Goal: Task Accomplishment & Management: Use online tool/utility

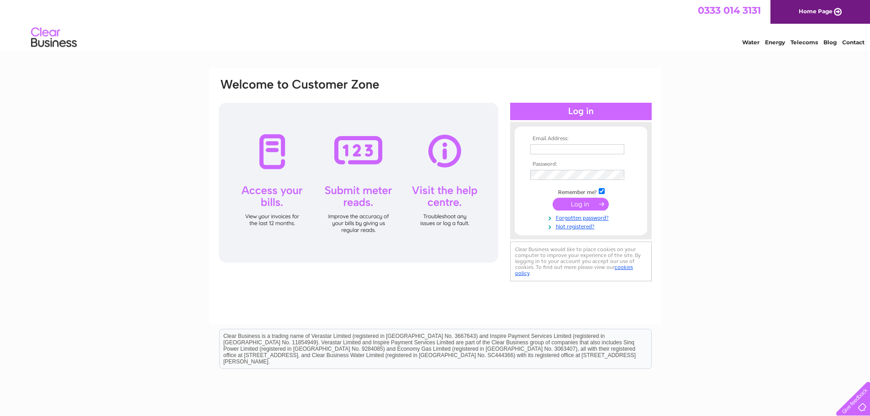
type input "[EMAIL_ADDRESS][DOMAIN_NAME]"
click at [584, 206] on input "submit" at bounding box center [581, 204] width 56 height 13
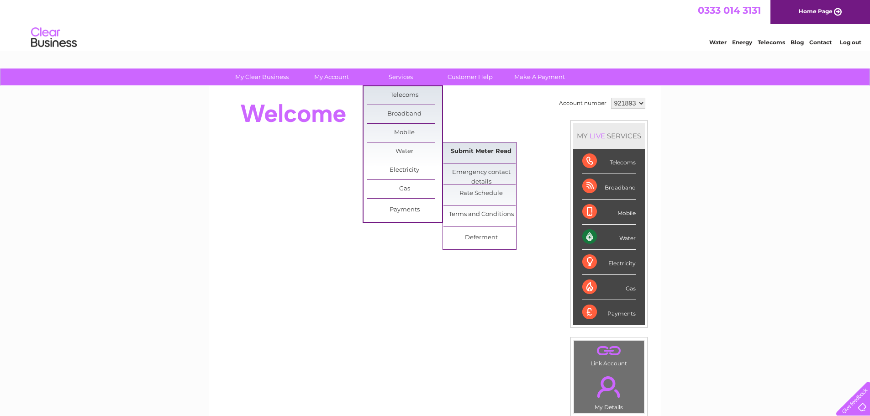
click at [463, 152] on link "Submit Meter Read" at bounding box center [480, 151] width 75 height 18
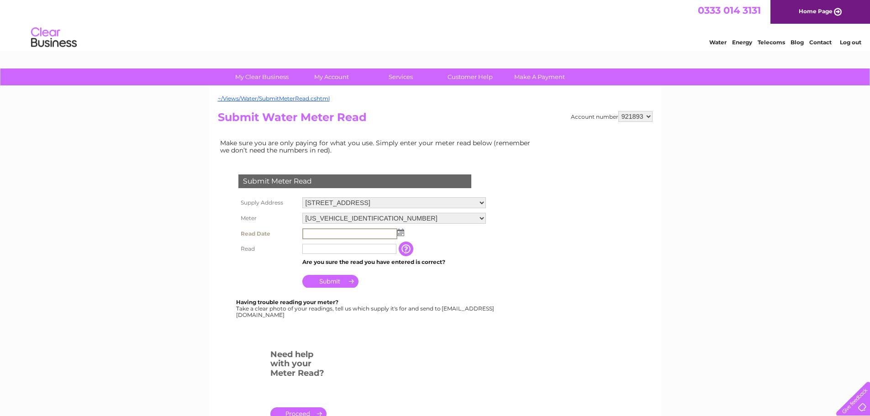
click at [335, 235] on input "text" at bounding box center [349, 233] width 95 height 11
click at [398, 235] on img at bounding box center [399, 231] width 7 height 7
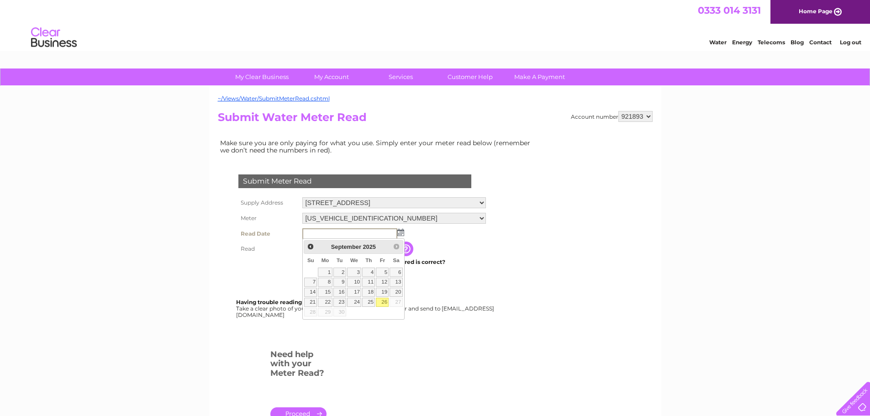
click at [383, 301] on link "26" at bounding box center [382, 302] width 13 height 9
type input "2025/09/26"
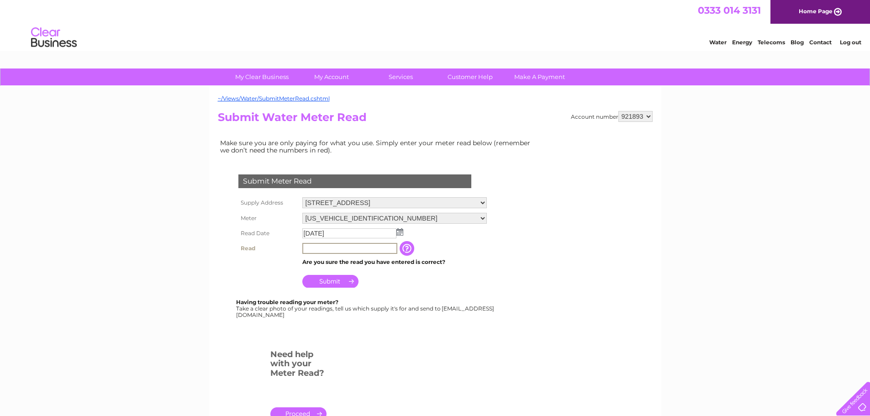
click at [320, 245] on input "text" at bounding box center [349, 248] width 95 height 11
type input "00215"
click at [342, 280] on input "Submit" at bounding box center [330, 281] width 56 height 13
